Goal: Task Accomplishment & Management: Manage account settings

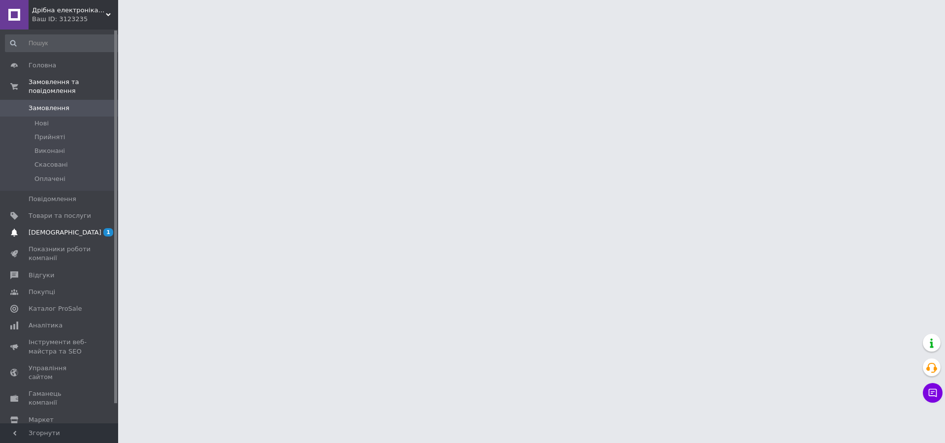
click at [56, 228] on span "[DEMOGRAPHIC_DATA]" at bounding box center [65, 232] width 73 height 9
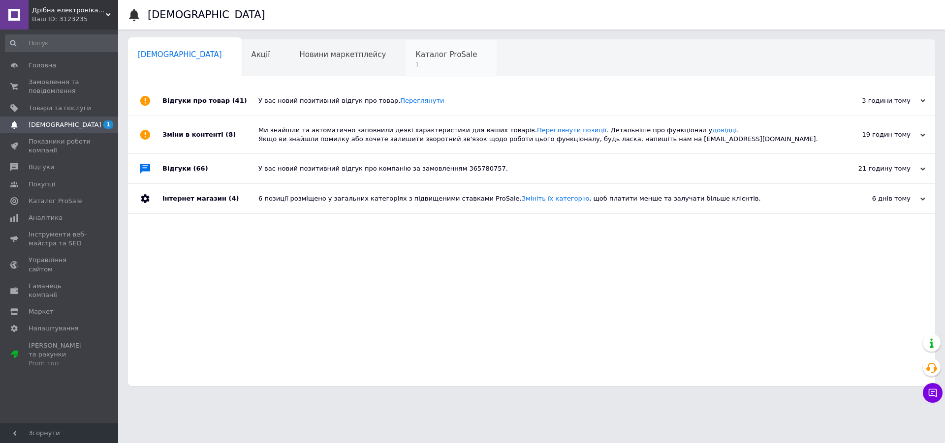
click at [413, 59] on div "Каталог ProSale 1" at bounding box center [450, 58] width 91 height 37
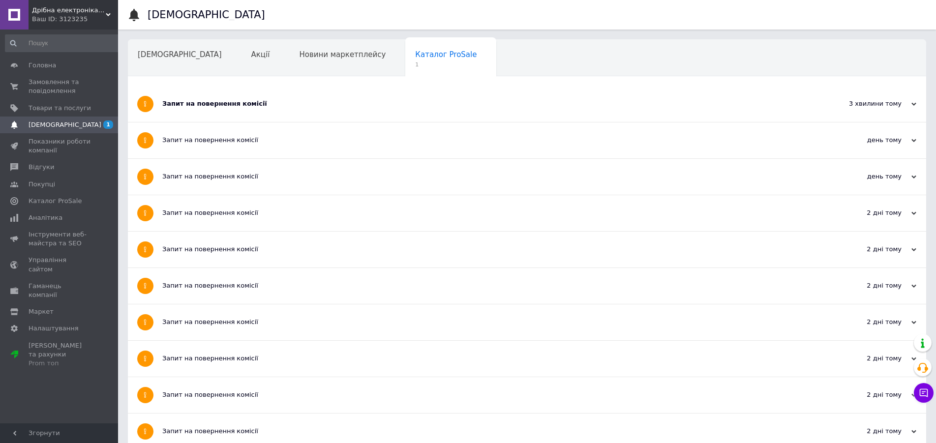
click at [238, 103] on div "Запит на повернення комісії" at bounding box center [490, 103] width 656 height 9
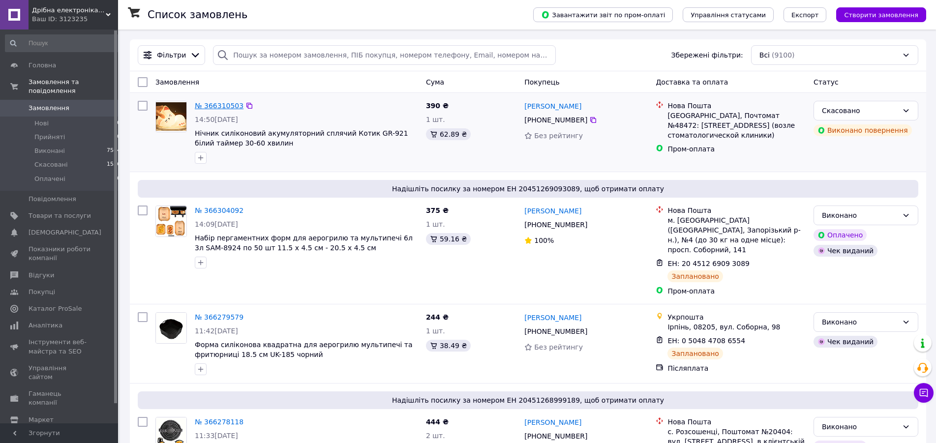
click at [209, 108] on link "№ 366310503" at bounding box center [219, 106] width 49 height 8
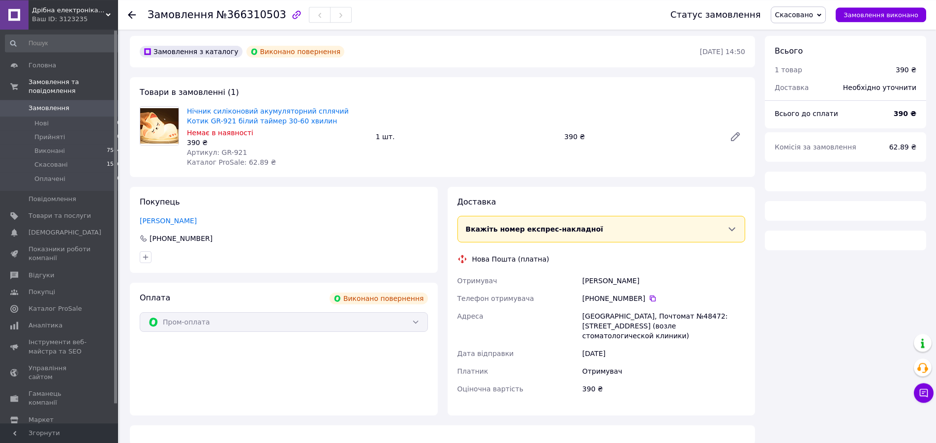
scroll to position [5, 0]
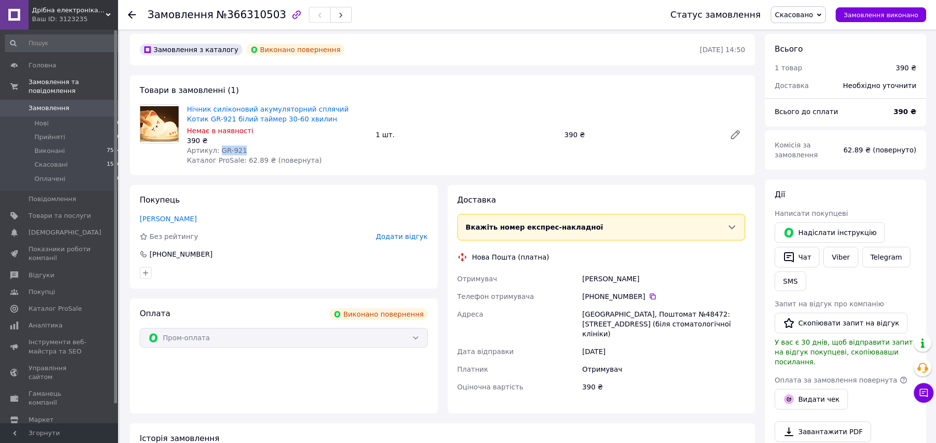
drag, startPoint x: 251, startPoint y: 150, endPoint x: 217, endPoint y: 146, distance: 33.7
click at [217, 146] on div "Артикул: GR-921" at bounding box center [277, 151] width 181 height 10
copy span "GR-921"
click at [76, 212] on span "Товари та послуги" at bounding box center [60, 216] width 62 height 9
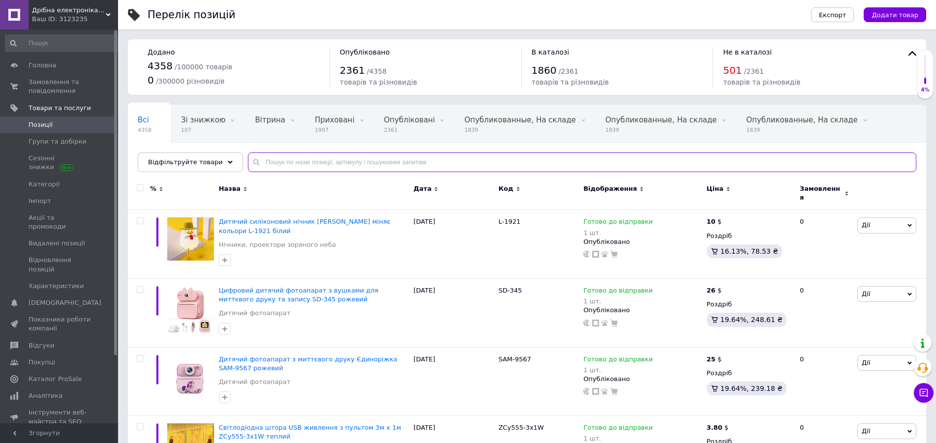
paste input "GR-921"
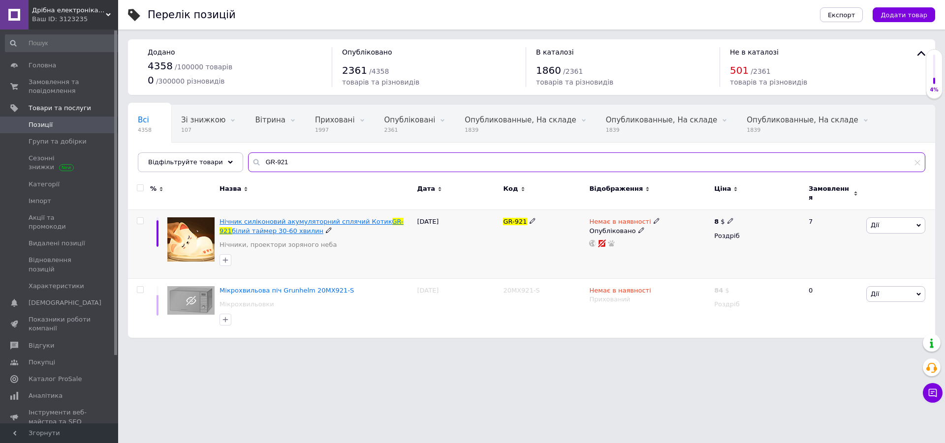
type input "GR-921"
click at [372, 218] on span "GR-921" at bounding box center [311, 226] width 184 height 16
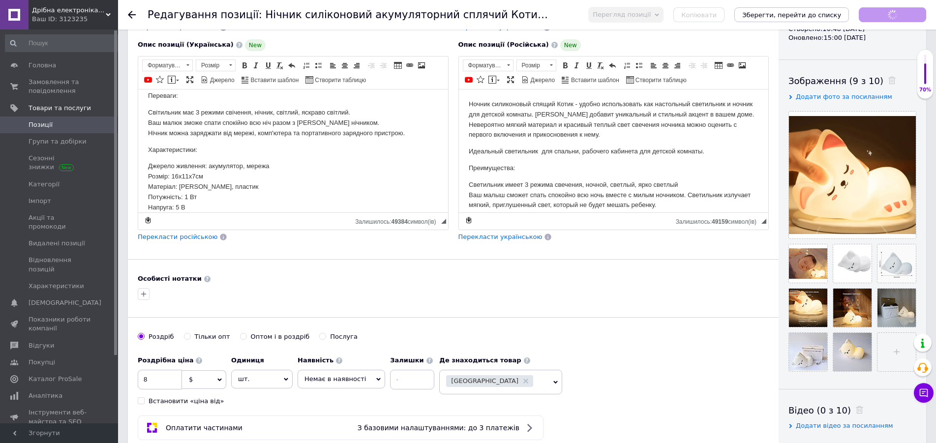
scroll to position [201, 0]
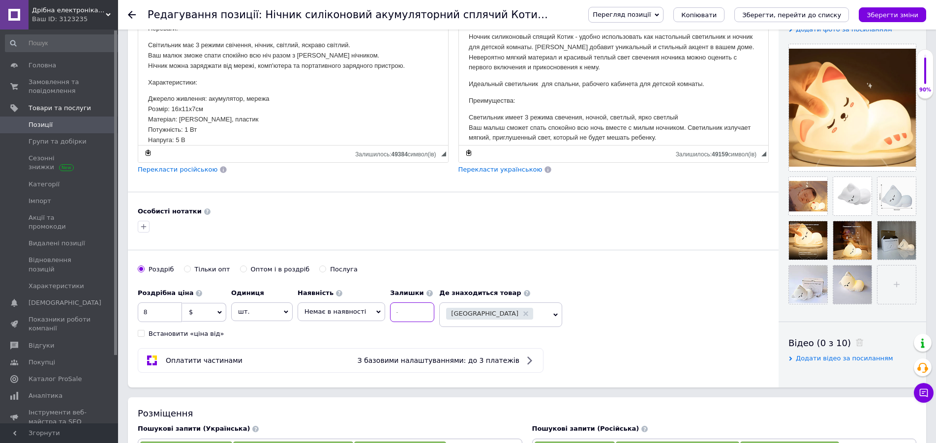
drag, startPoint x: 419, startPoint y: 314, endPoint x: 403, endPoint y: 314, distance: 15.7
click at [419, 314] on input at bounding box center [412, 313] width 44 height 20
type input "1"
drag, startPoint x: 376, startPoint y: 314, endPoint x: 365, endPoint y: 316, distance: 11.4
click at [375, 314] on span "Немає в наявності" at bounding box center [342, 312] width 88 height 19
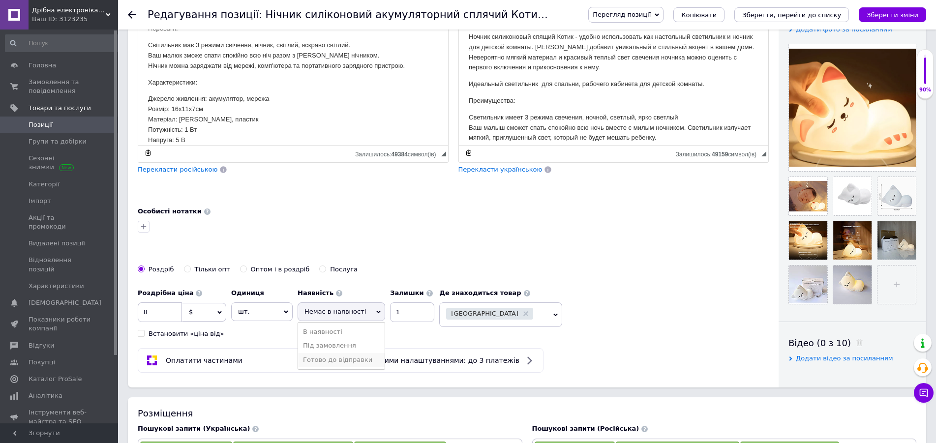
click at [336, 359] on li "Готово до відправки" at bounding box center [341, 360] width 87 height 14
click at [885, 14] on icon "Зберегти зміни" at bounding box center [893, 14] width 52 height 7
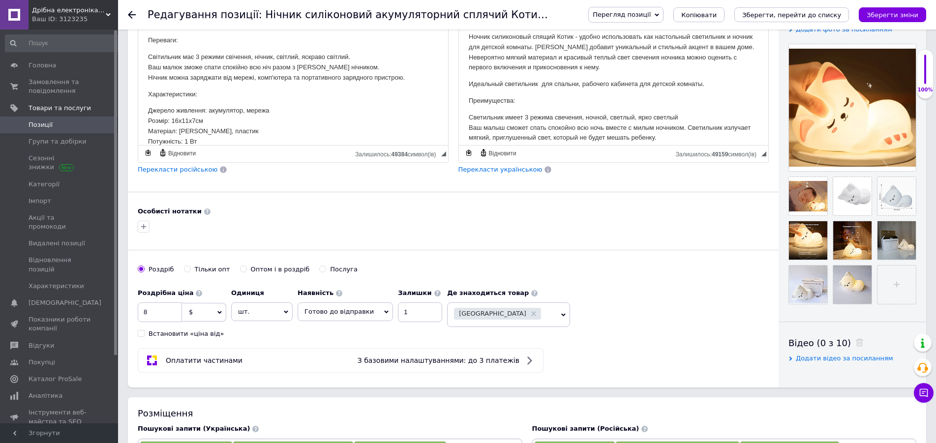
scroll to position [0, 0]
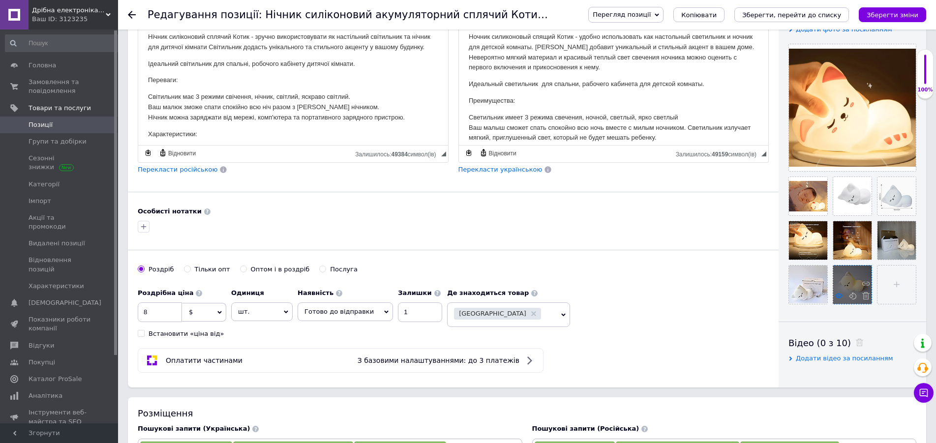
click at [838, 297] on use at bounding box center [838, 295] width 7 height 5
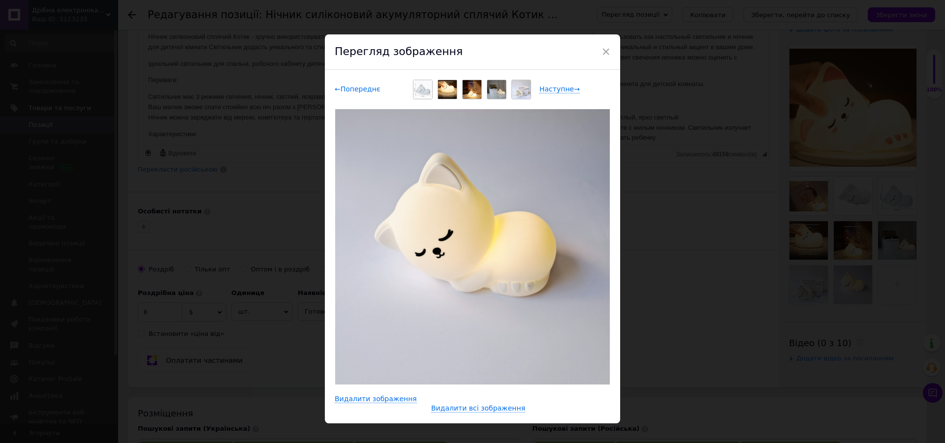
click at [362, 91] on span "← Попереднє" at bounding box center [358, 89] width 46 height 8
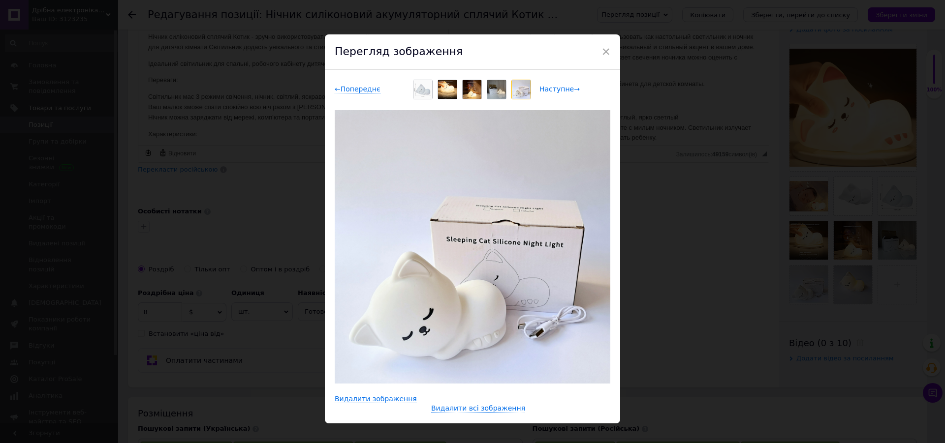
click at [543, 88] on span "Наступне →" at bounding box center [559, 89] width 40 height 8
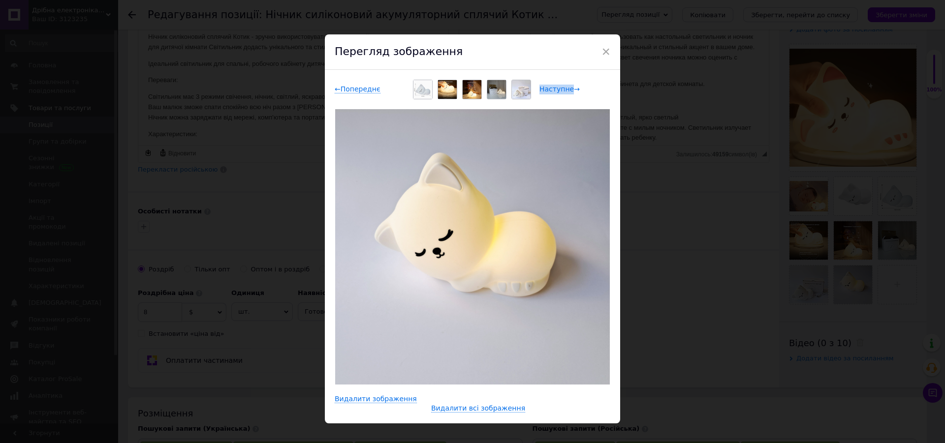
click at [543, 88] on span "Наступне →" at bounding box center [559, 89] width 40 height 8
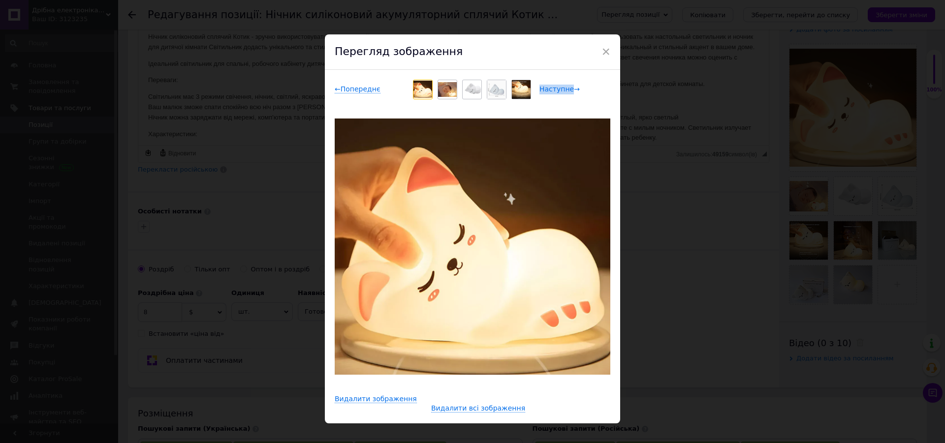
click at [543, 88] on span "Наступне →" at bounding box center [559, 89] width 40 height 8
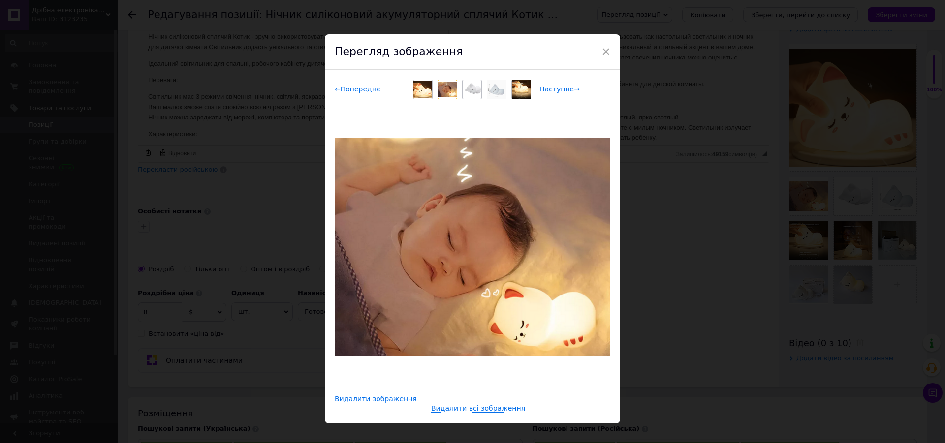
click at [340, 92] on span "← Попереднє" at bounding box center [358, 89] width 46 height 8
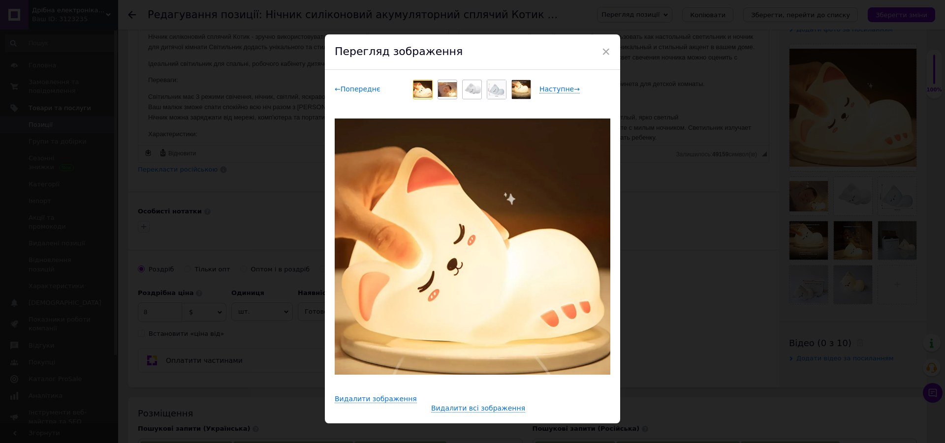
click at [346, 92] on span "← Попереднє" at bounding box center [358, 89] width 46 height 8
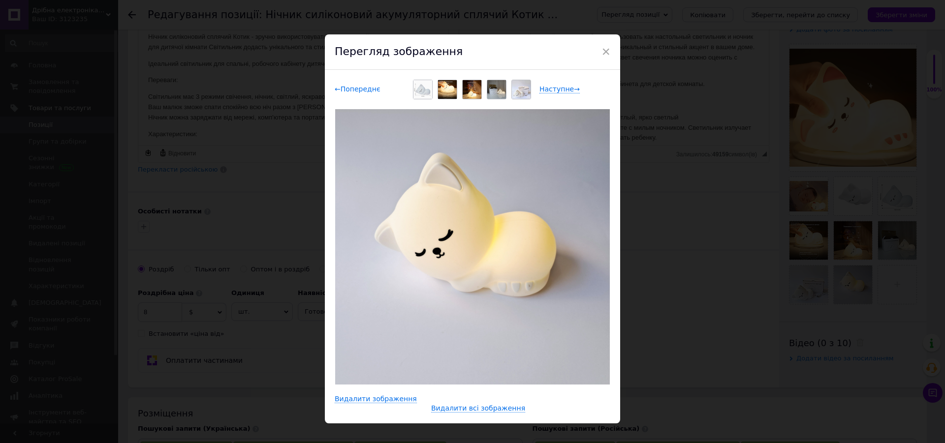
click at [346, 92] on span "← Попереднє" at bounding box center [358, 89] width 46 height 8
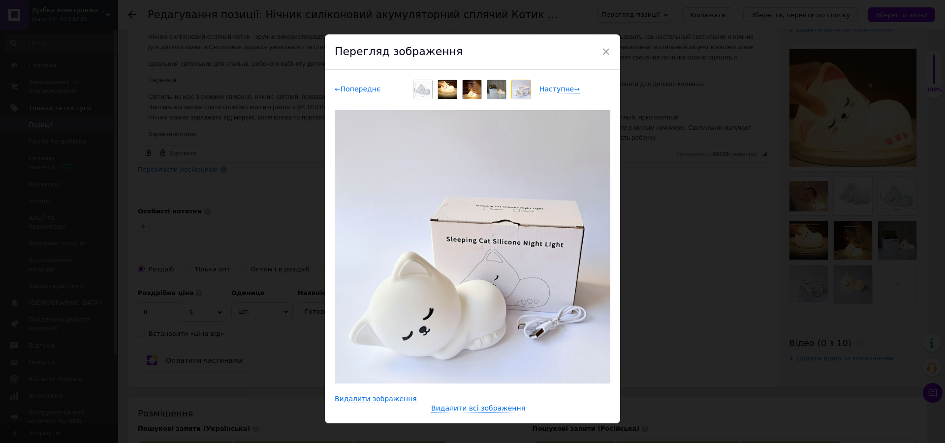
click at [346, 92] on span "← Попереднє" at bounding box center [358, 89] width 46 height 8
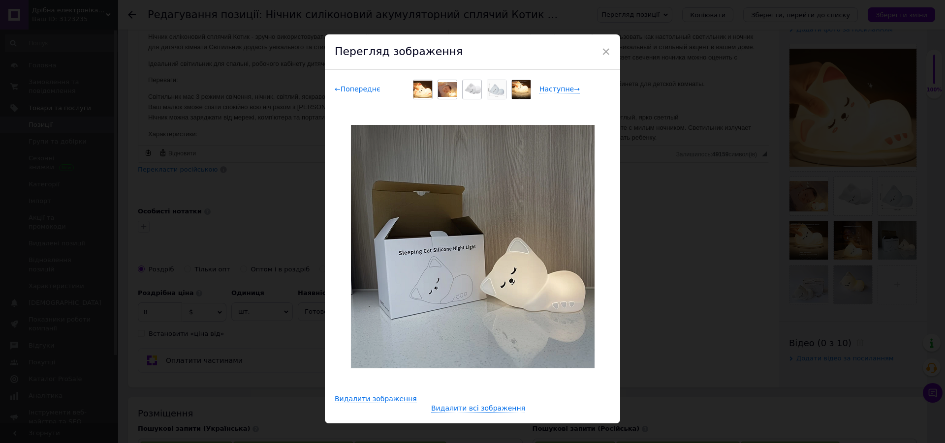
click at [346, 92] on span "← Попереднє" at bounding box center [358, 89] width 46 height 8
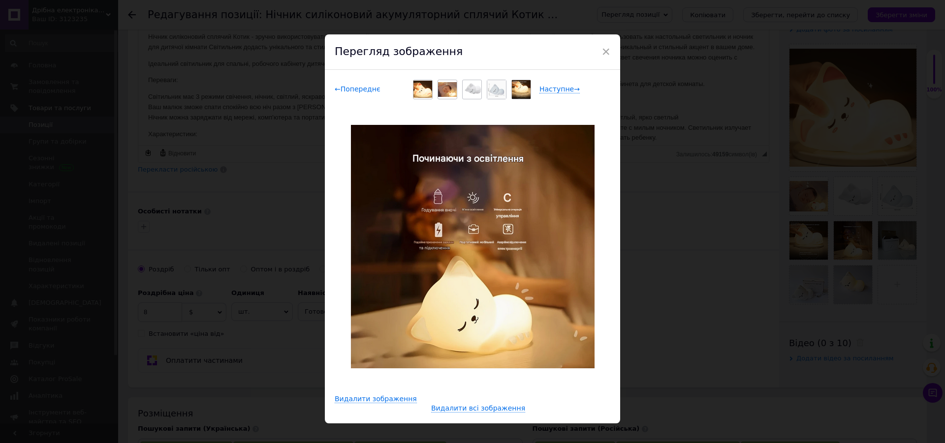
click at [346, 92] on span "← Попереднє" at bounding box center [358, 89] width 46 height 8
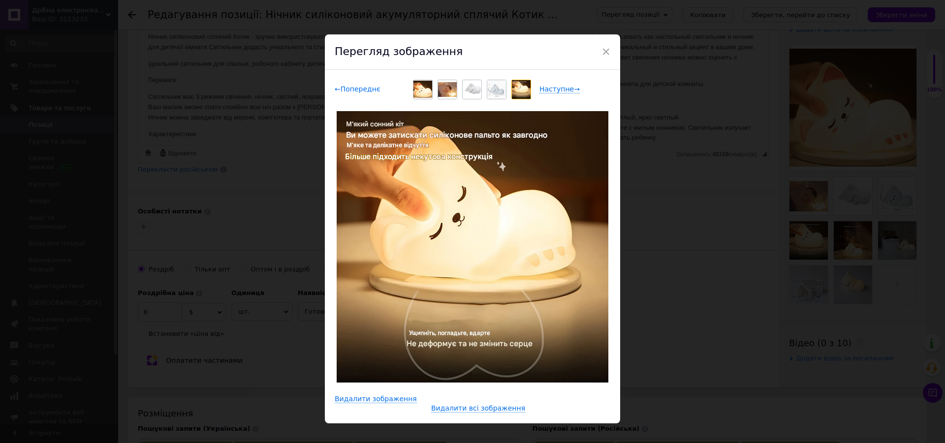
click at [346, 92] on span "← Попереднє" at bounding box center [358, 89] width 46 height 8
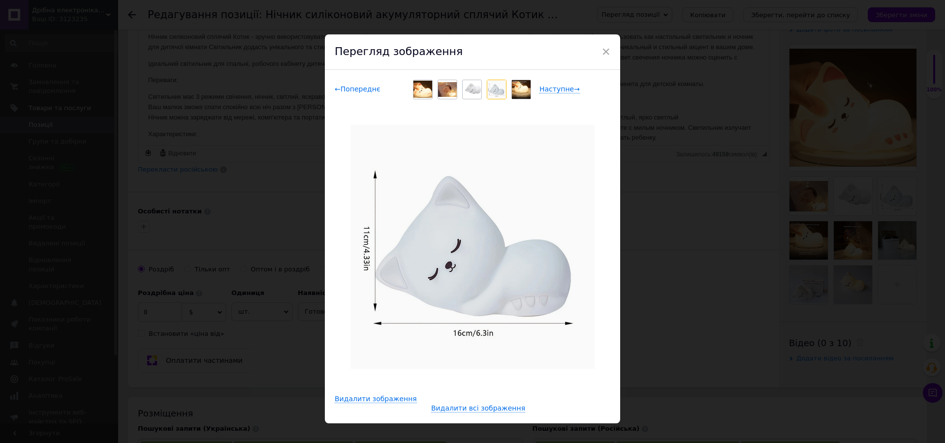
click at [352, 92] on span "← Попереднє" at bounding box center [358, 89] width 46 height 8
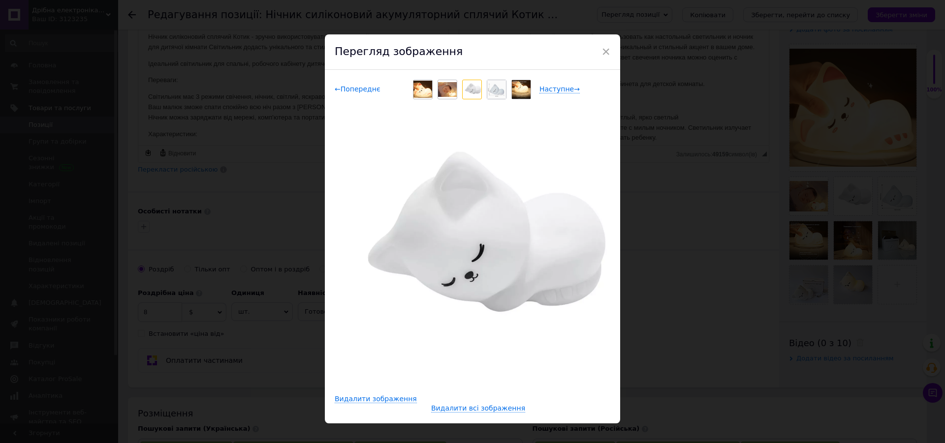
click at [354, 92] on span "← Попереднє" at bounding box center [358, 89] width 46 height 8
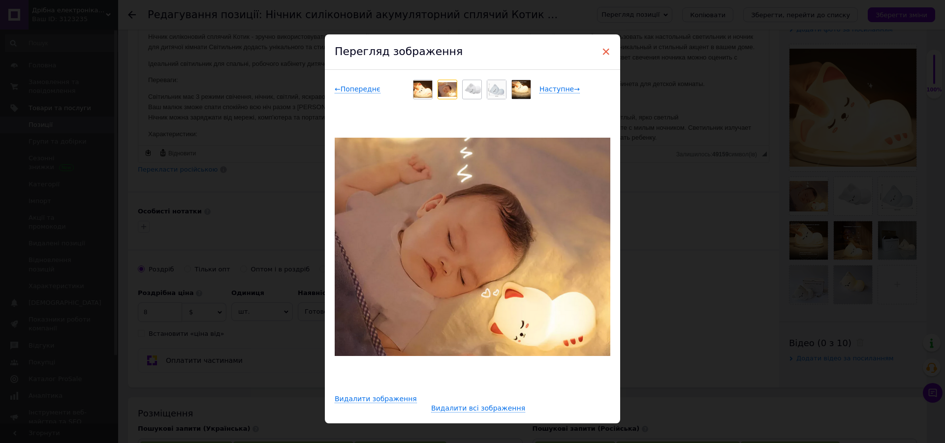
click at [601, 52] on span "×" at bounding box center [605, 51] width 9 height 17
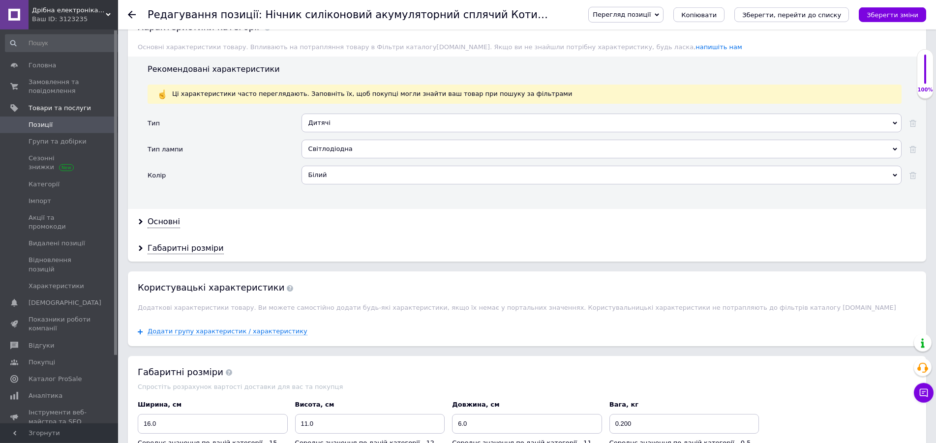
scroll to position [853, 0]
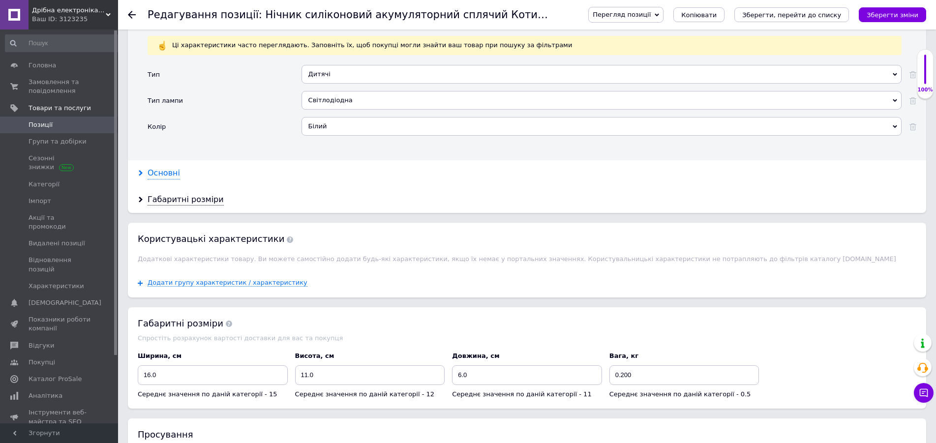
click at [170, 178] on div "Основні" at bounding box center [164, 173] width 32 height 11
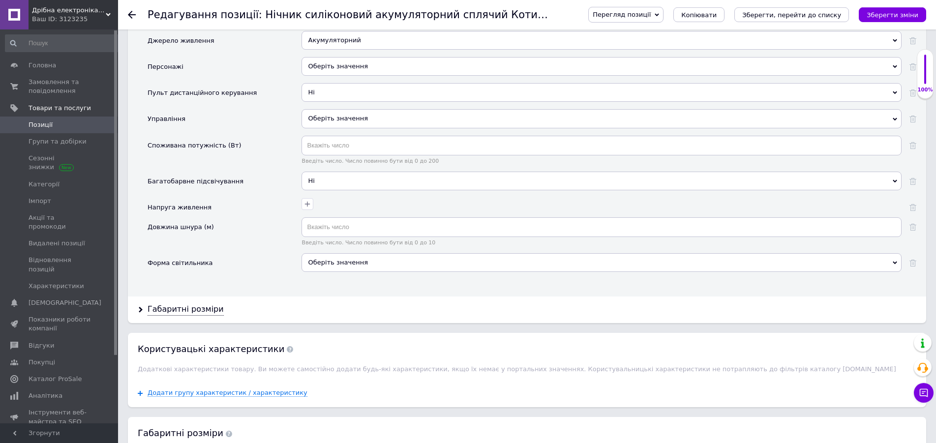
scroll to position [1603, 0]
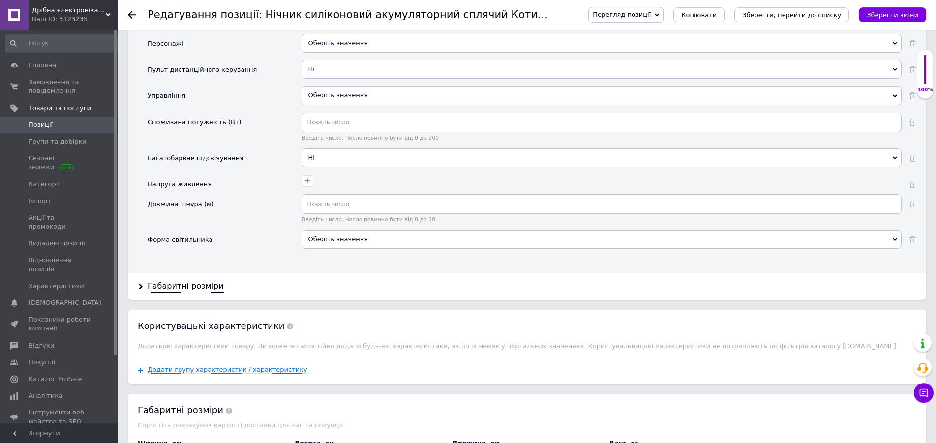
click at [318, 290] on div "Габаритні розміри" at bounding box center [527, 287] width 799 height 26
click at [332, 238] on div "Оберіть значення" at bounding box center [602, 239] width 600 height 19
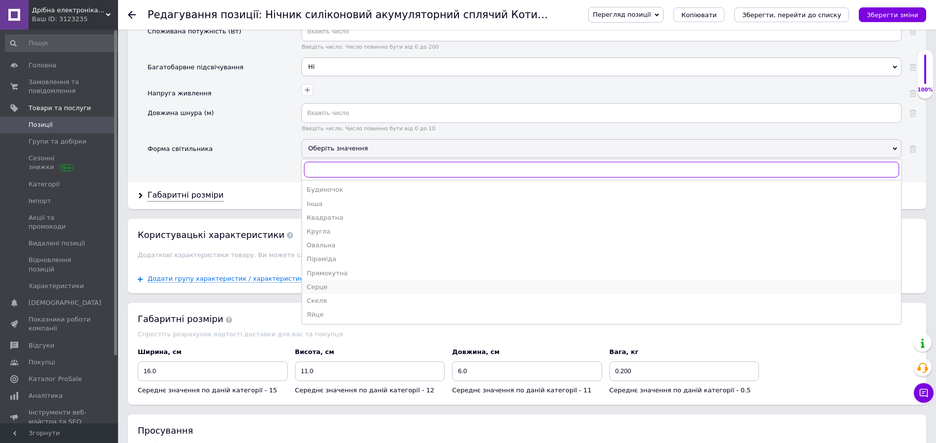
scroll to position [1704, 0]
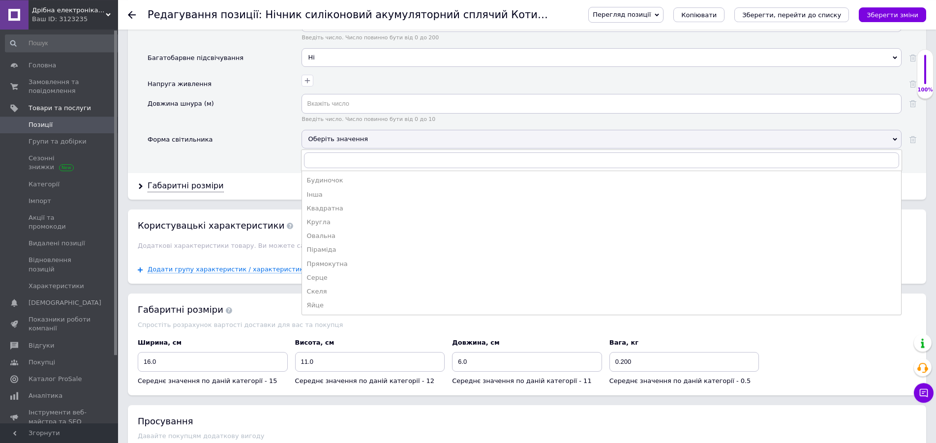
click at [267, 148] on div "Форма світильника" at bounding box center [225, 143] width 154 height 26
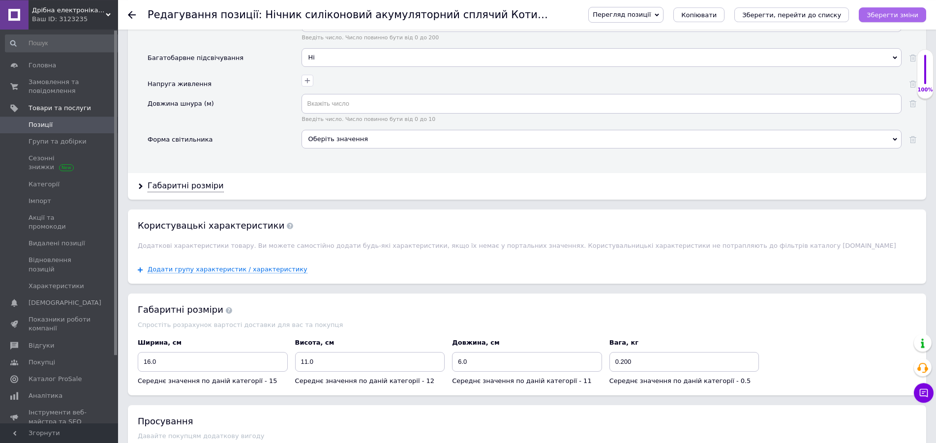
click at [884, 16] on icon "Зберегти зміни" at bounding box center [893, 14] width 52 height 7
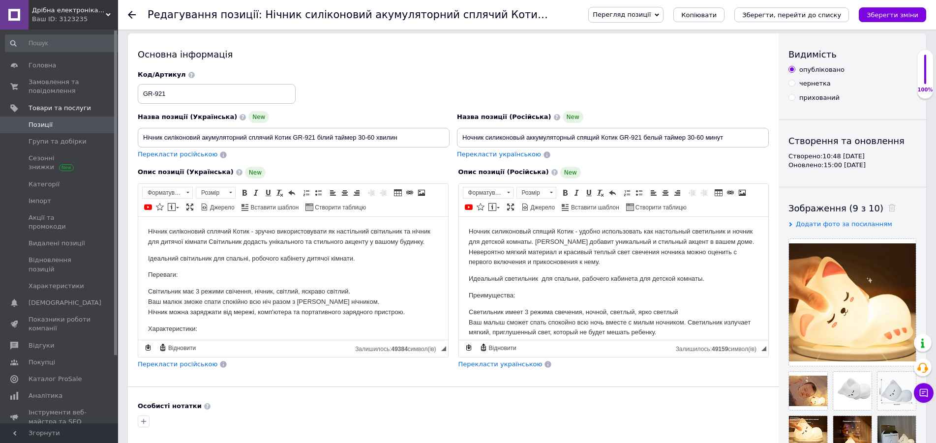
scroll to position [0, 0]
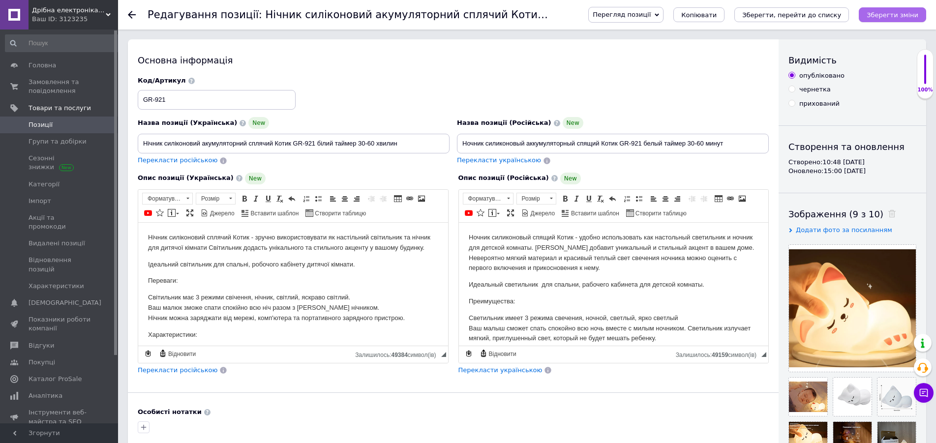
click at [892, 13] on icon "Зберегти зміни" at bounding box center [893, 14] width 52 height 7
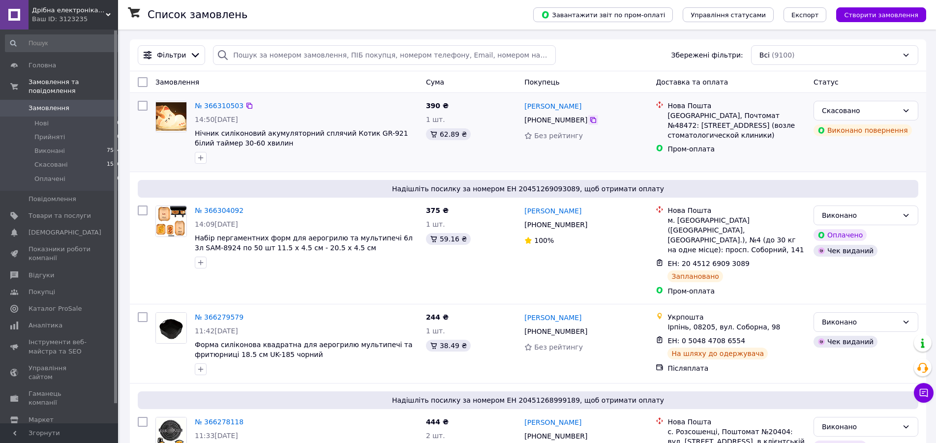
drag, startPoint x: 589, startPoint y: 120, endPoint x: 585, endPoint y: 124, distance: 6.3
click at [590, 120] on icon at bounding box center [593, 120] width 6 height 6
click at [43, 212] on span "Товари та послуги" at bounding box center [60, 216] width 62 height 9
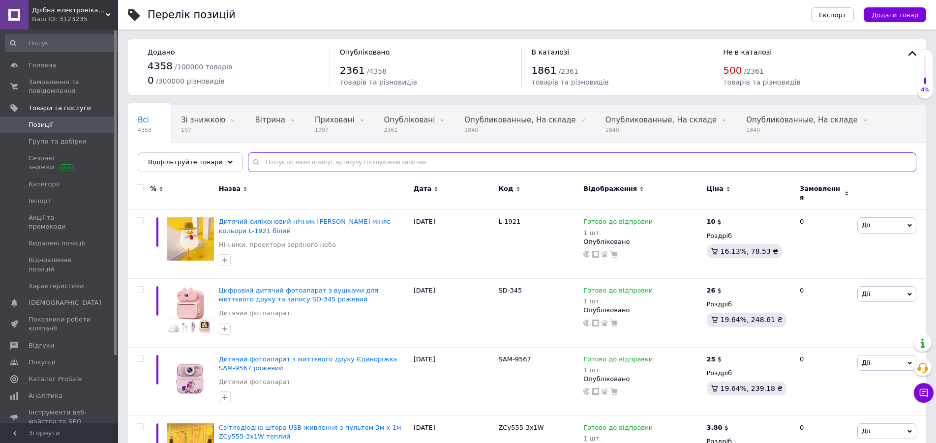
paste input "RW-02"
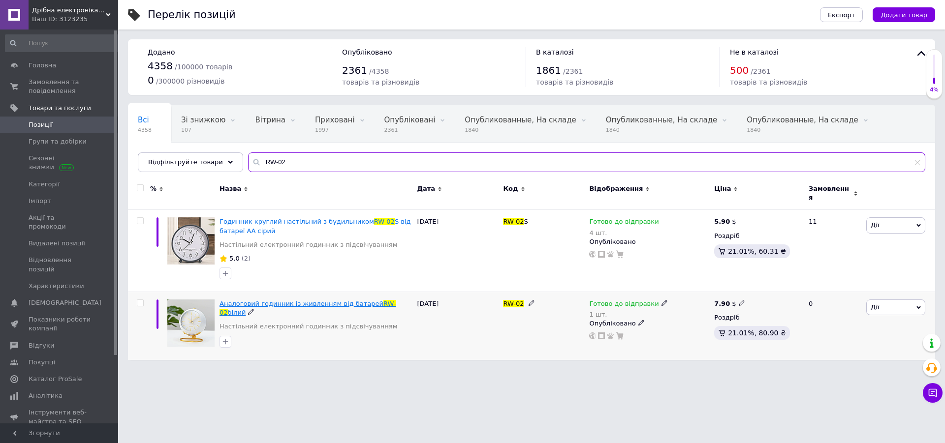
type input "RW-02"
click at [337, 300] on span "Аналоговий годинник із живленням від батарей" at bounding box center [301, 303] width 164 height 7
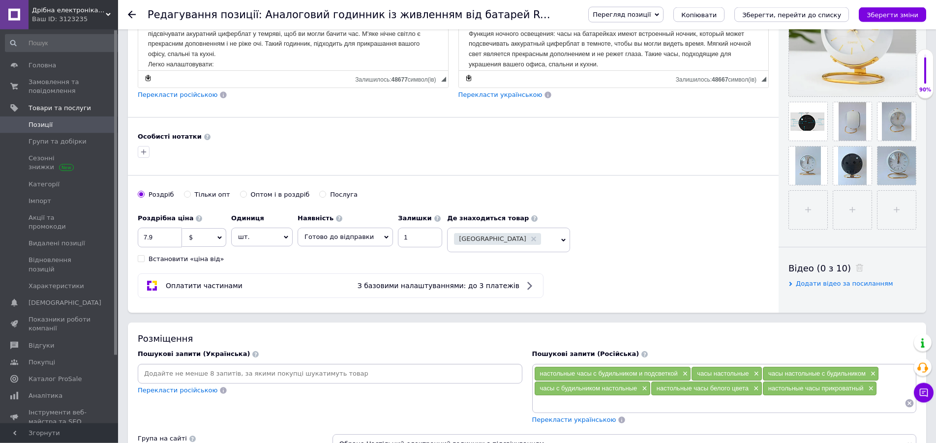
scroll to position [301, 0]
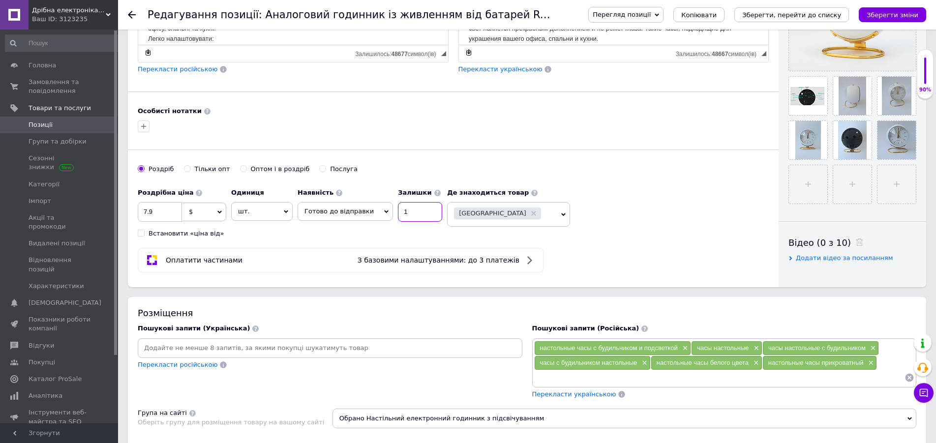
click at [401, 213] on input "1" at bounding box center [420, 212] width 44 height 20
click at [342, 214] on span "Готово до відправки" at bounding box center [339, 211] width 69 height 7
click at [334, 246] on li "Немає в наявності" at bounding box center [345, 246] width 94 height 14
click at [891, 12] on icon "Зберегти зміни" at bounding box center [893, 14] width 52 height 7
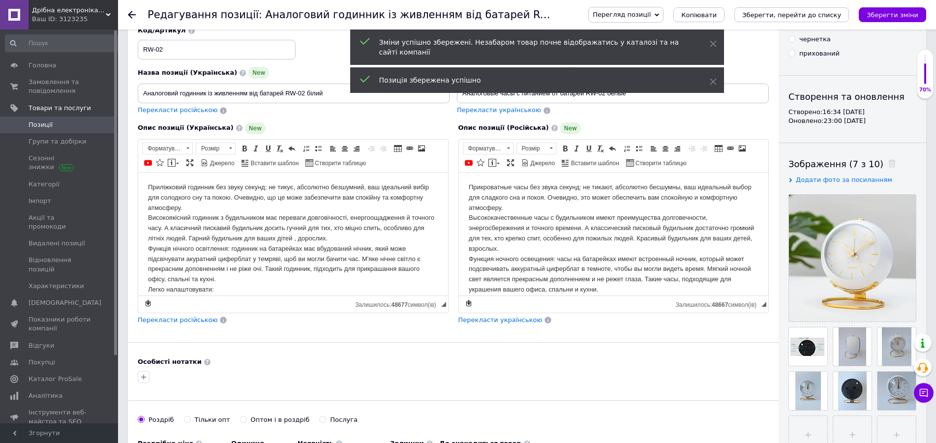
scroll to position [0, 0]
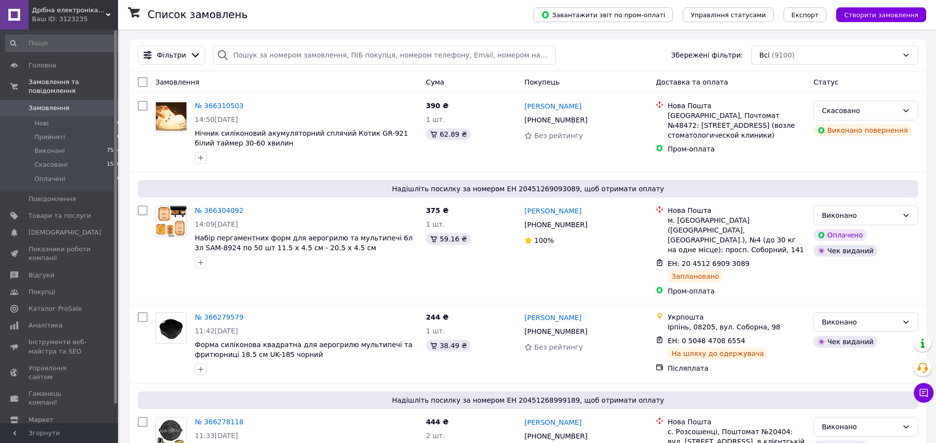
drag, startPoint x: 56, startPoint y: 205, endPoint x: 181, endPoint y: 3, distance: 237.6
click at [55, 212] on span "Товари та послуги" at bounding box center [60, 216] width 62 height 9
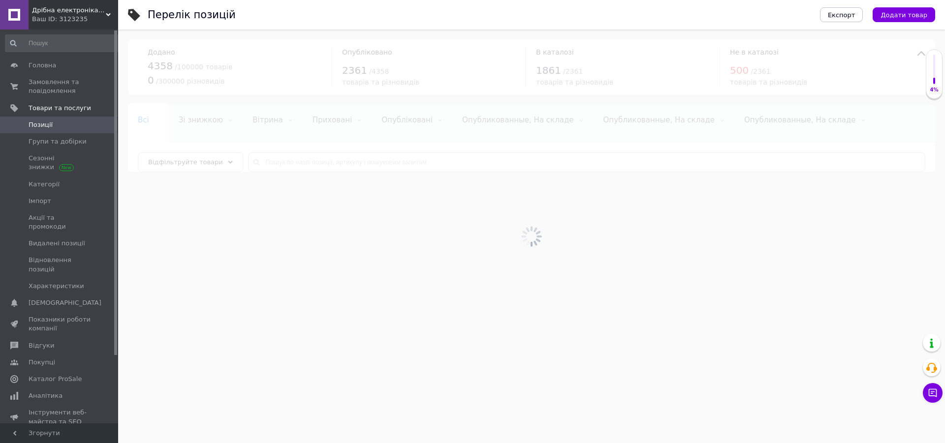
click at [98, 19] on div "Ваш ID: 3123235" at bounding box center [75, 19] width 86 height 9
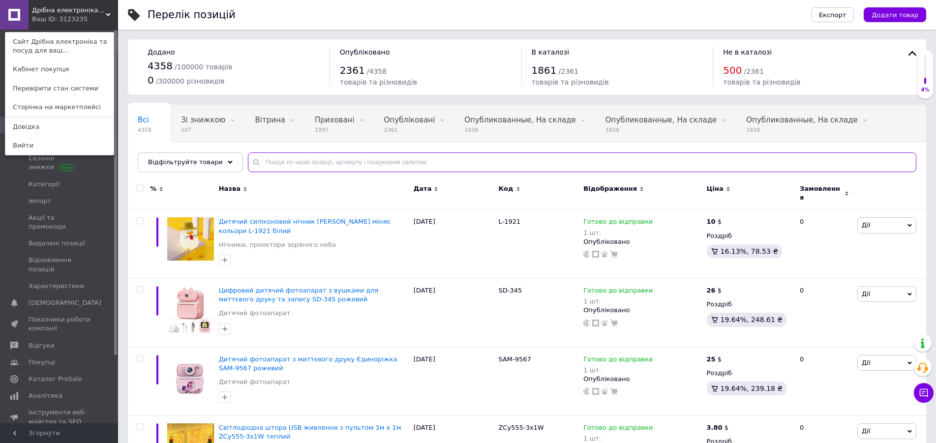
click at [276, 161] on input "text" at bounding box center [582, 163] width 669 height 20
paste input "L-075"
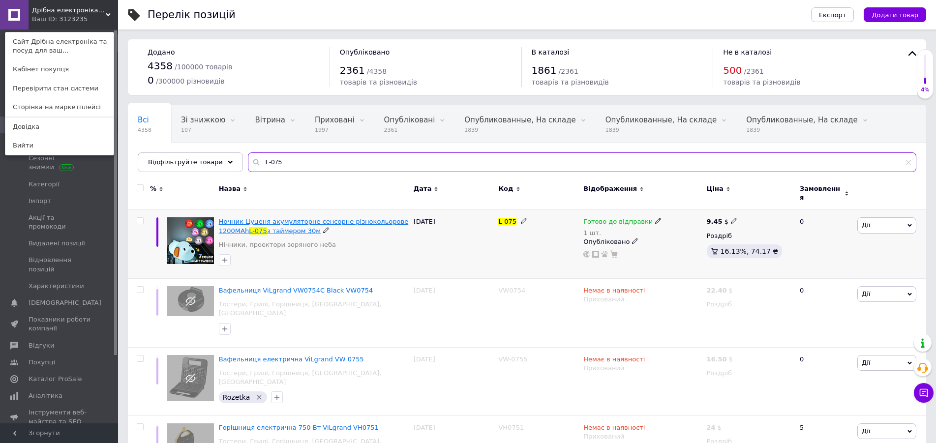
type input "L-075"
click at [276, 218] on span "Ночник Цуценя акумуляторне сенсорне різнокольорове 1200MAh" at bounding box center [313, 226] width 189 height 16
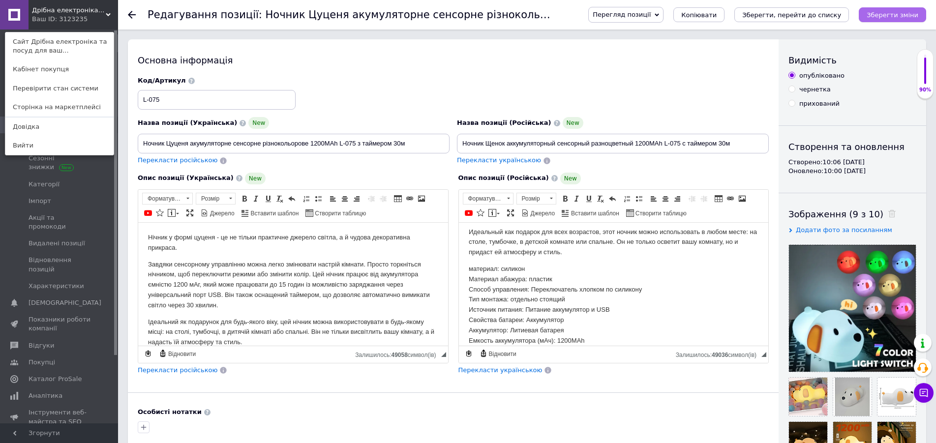
click at [885, 12] on icon "Зберегти зміни" at bounding box center [893, 14] width 52 height 7
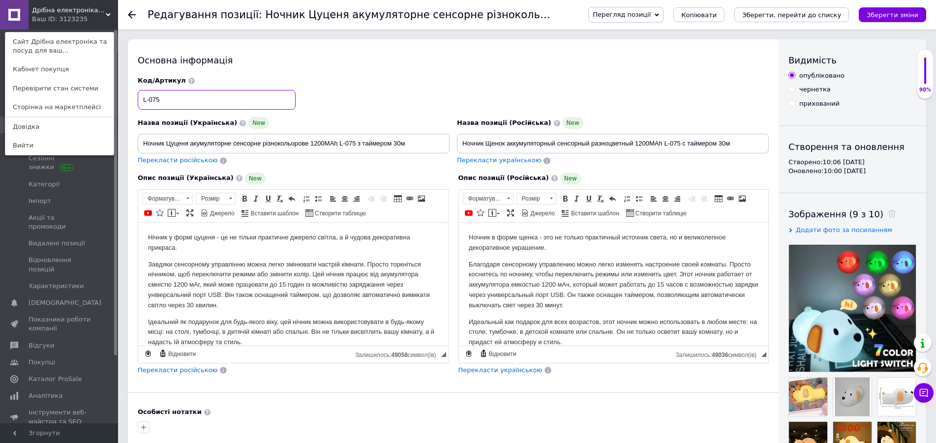
drag, startPoint x: 163, startPoint y: 102, endPoint x: 121, endPoint y: 93, distance: 43.7
click at [138, 93] on input "L-075" at bounding box center [217, 100] width 158 height 20
drag, startPoint x: 421, startPoint y: 144, endPoint x: 159, endPoint y: 137, distance: 261.8
click at [138, 144] on input "Ночник Цуценя акумуляторне сенсорне різнокольорове 1200MAh L-075 з таймером 30м" at bounding box center [294, 144] width 312 height 20
drag, startPoint x: 745, startPoint y: 143, endPoint x: 413, endPoint y: 143, distance: 332.1
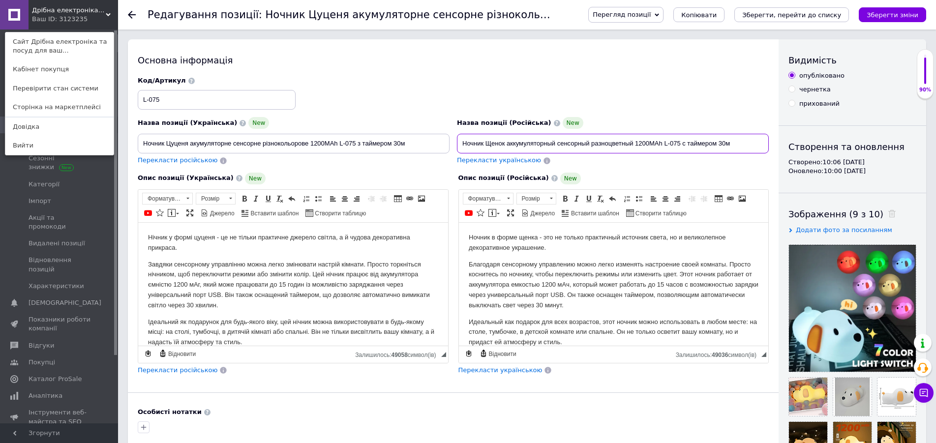
click at [457, 143] on input "Ночник Щенок аккумуляторный сенсорный разноцветный 1200MAh L-075 с таймером 30м" at bounding box center [613, 144] width 312 height 20
